Goal: Register for event/course

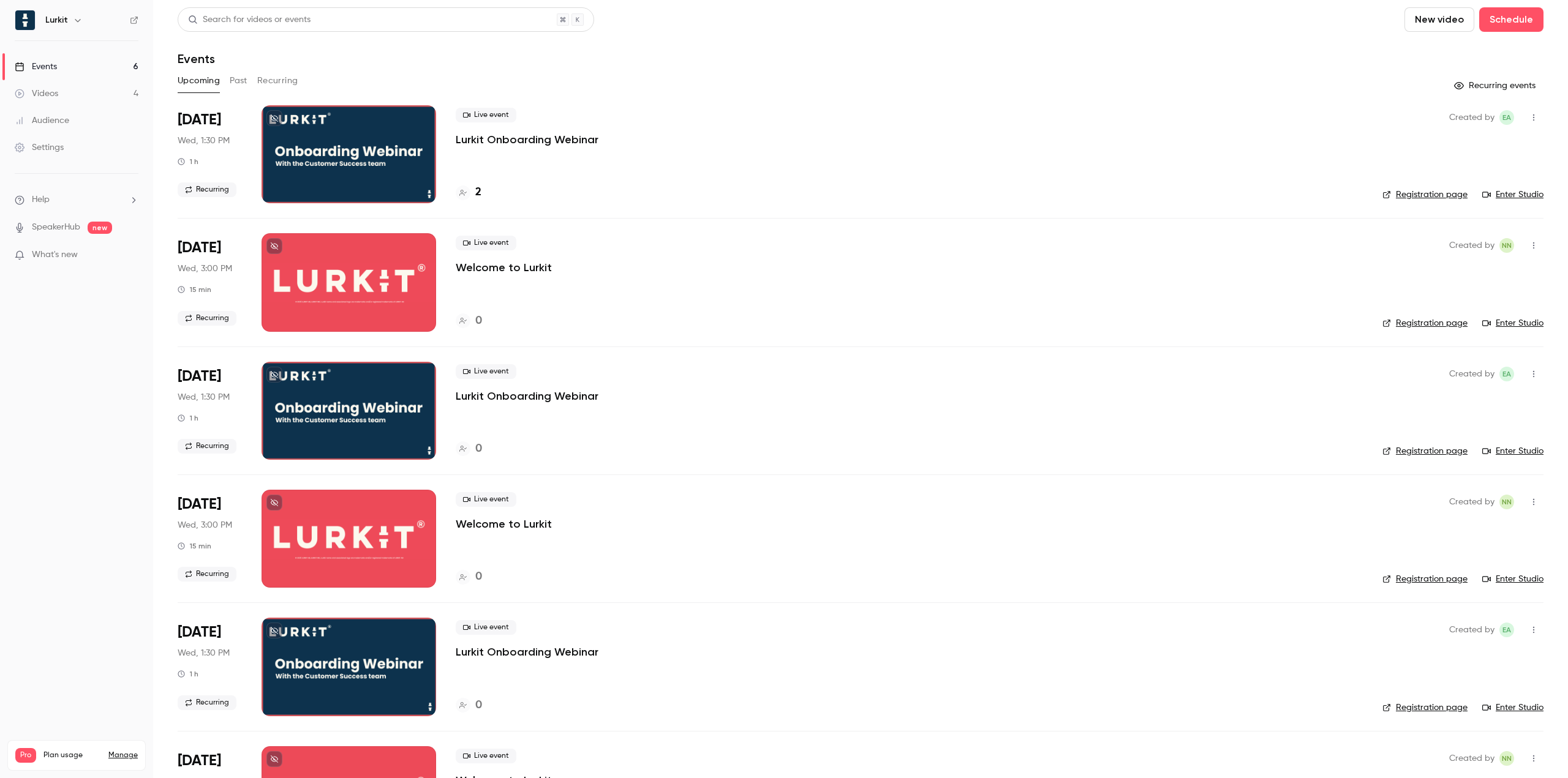
click at [558, 141] on p "Lurkit Onboarding Webinar" at bounding box center [527, 140] width 143 height 15
click at [281, 79] on button "Recurring" at bounding box center [277, 81] width 41 height 20
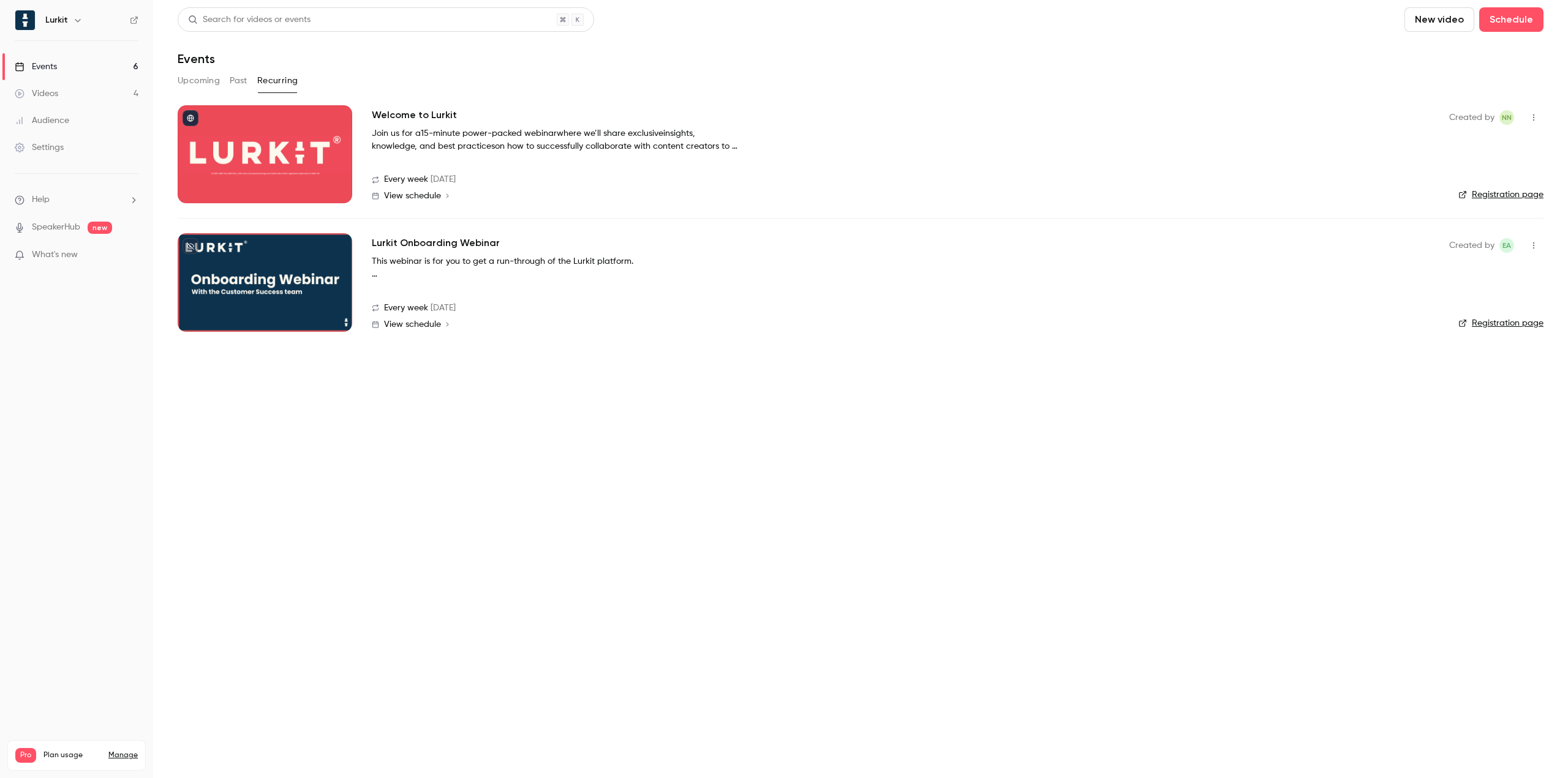
click at [1511, 197] on link "Registration page" at bounding box center [1500, 195] width 85 height 12
click at [211, 74] on button "Upcoming" at bounding box center [199, 81] width 42 height 20
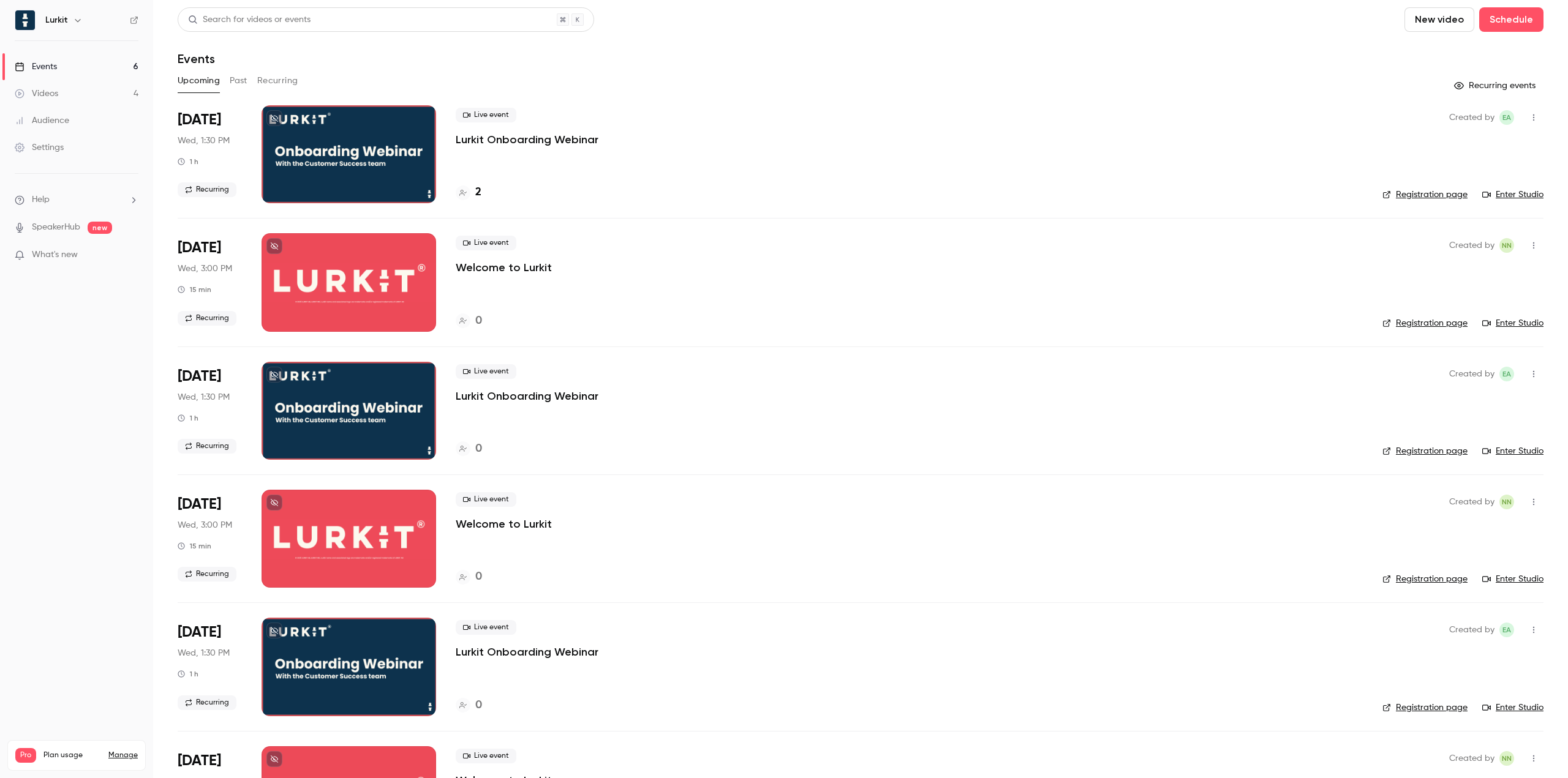
click at [533, 151] on div "Live event Lurkit Onboarding Webinar 2" at bounding box center [909, 154] width 907 height 98
click at [546, 133] on p "Lurkit Onboarding Webinar" at bounding box center [527, 140] width 143 height 15
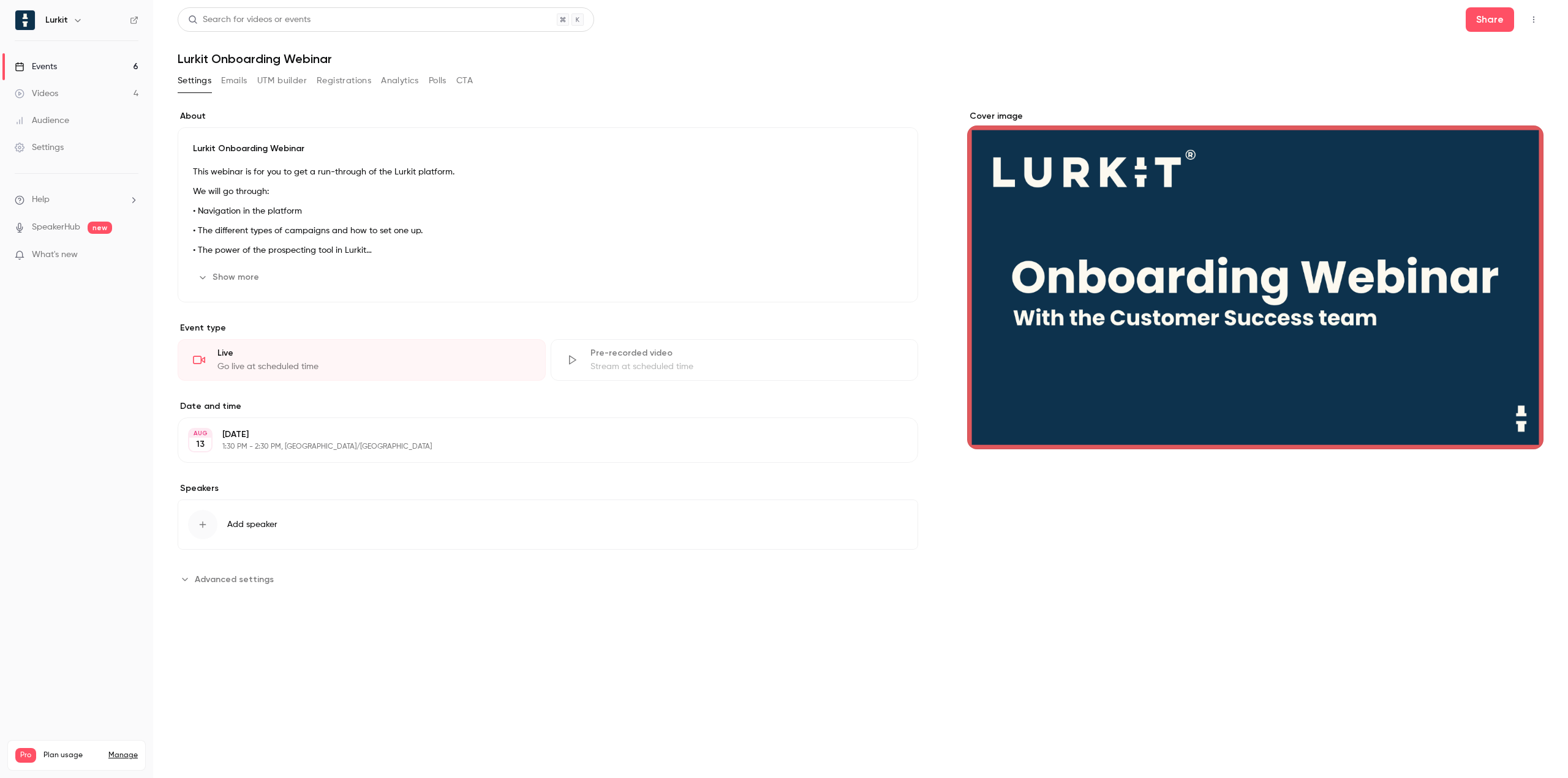
click at [1536, 18] on icon "button" at bounding box center [1533, 19] width 10 height 9
click at [1456, 79] on div "Enter Studio" at bounding box center [1486, 83] width 93 height 12
